Goal: Navigation & Orientation: Find specific page/section

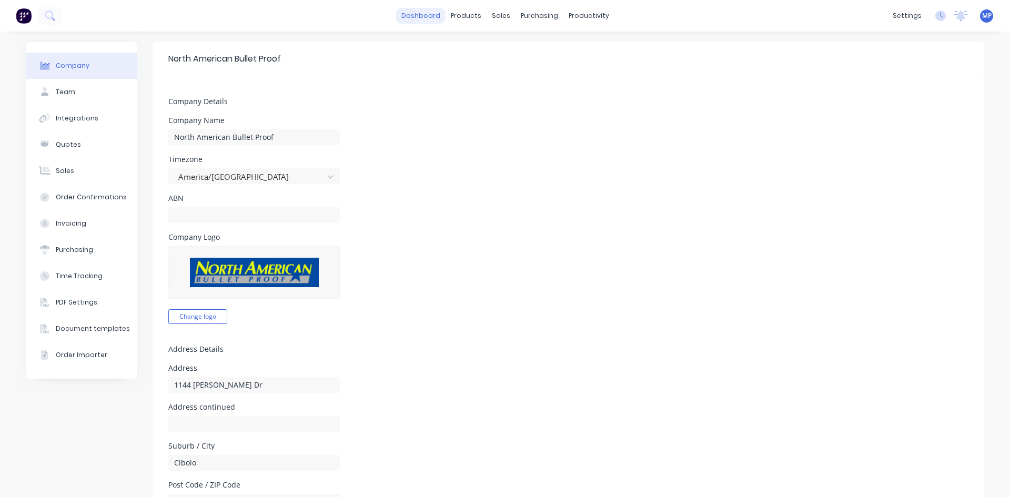
drag, startPoint x: 0, startPoint y: 0, endPoint x: 428, endPoint y: 16, distance: 428.0
click at [428, 16] on link "dashboard" at bounding box center [420, 16] width 49 height 16
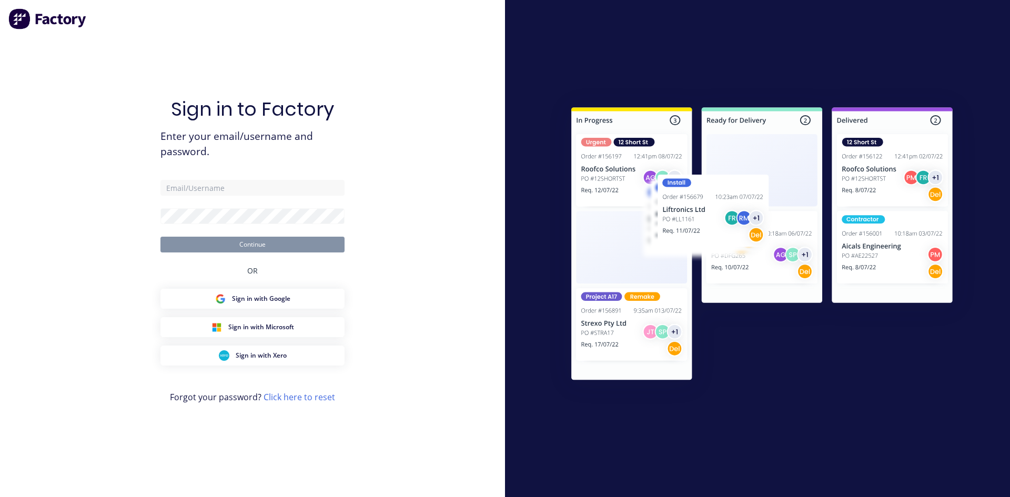
click at [201, 198] on form "Continue" at bounding box center [252, 216] width 184 height 73
click at [205, 194] on input "text" at bounding box center [252, 188] width 184 height 16
click at [258, 241] on button "Continue" at bounding box center [252, 245] width 184 height 16
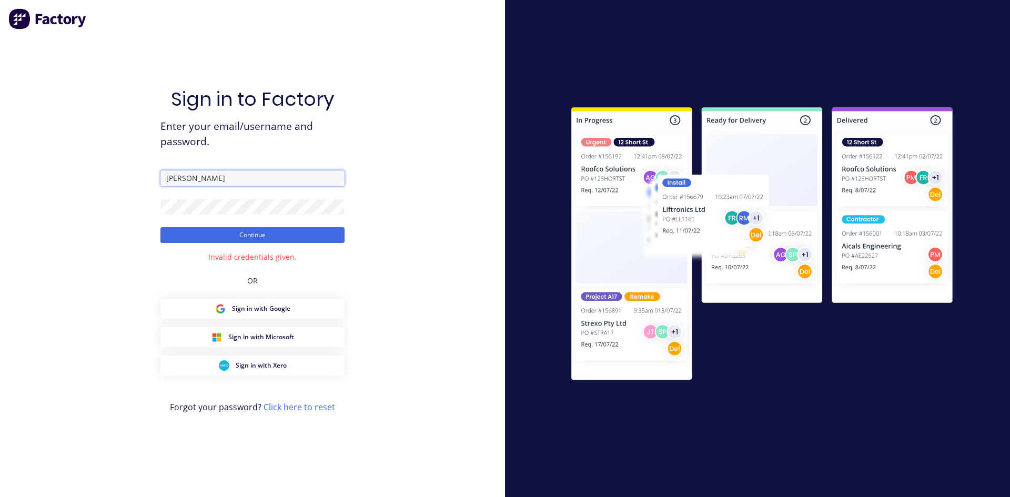
click at [200, 177] on input "[PERSON_NAME]" at bounding box center [252, 178] width 184 height 16
type input "[PERSON_NAME][EMAIL_ADDRESS][DOMAIN_NAME]"
click at [237, 234] on button "Continue" at bounding box center [252, 235] width 184 height 16
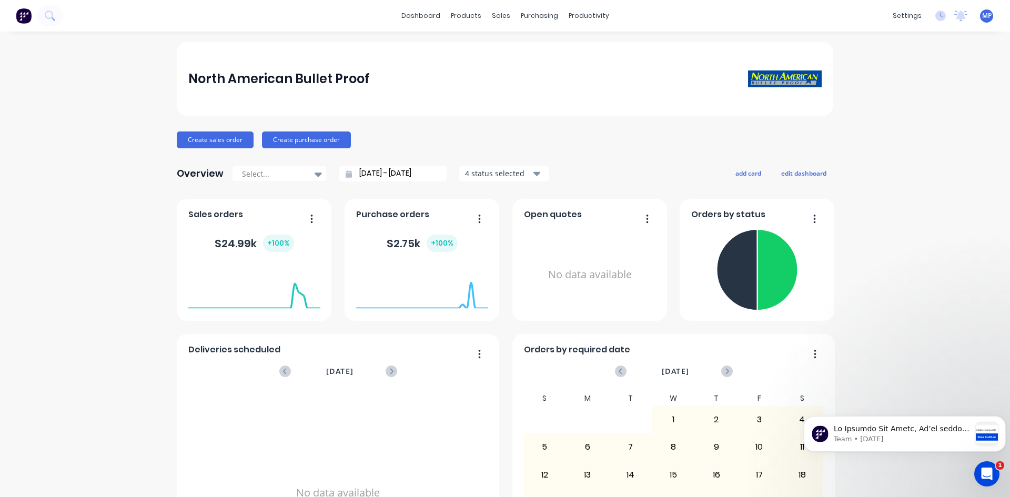
click at [401, 235] on div "$ 2.75k + 100 %" at bounding box center [422, 243] width 71 height 17
click at [471, 219] on button "button" at bounding box center [475, 219] width 22 height 16
click at [372, 334] on div "[DATE] Orders: 0 Total Value: $ 0" at bounding box center [422, 308] width 132 height 99
click at [553, 49] on div "Purchase Orders" at bounding box center [569, 50] width 56 height 9
